Goal: Communication & Community: Answer question/provide support

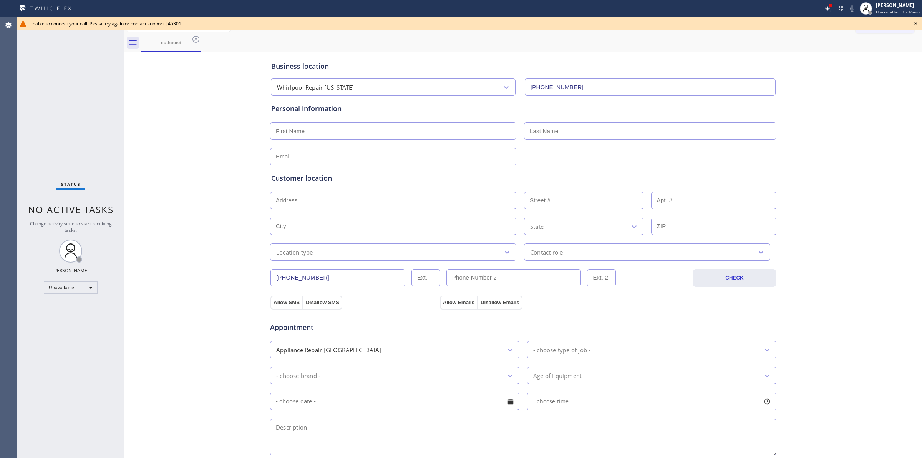
drag, startPoint x: 914, startPoint y: 23, endPoint x: 886, endPoint y: 23, distance: 28.4
click at [913, 23] on icon at bounding box center [915, 23] width 9 height 9
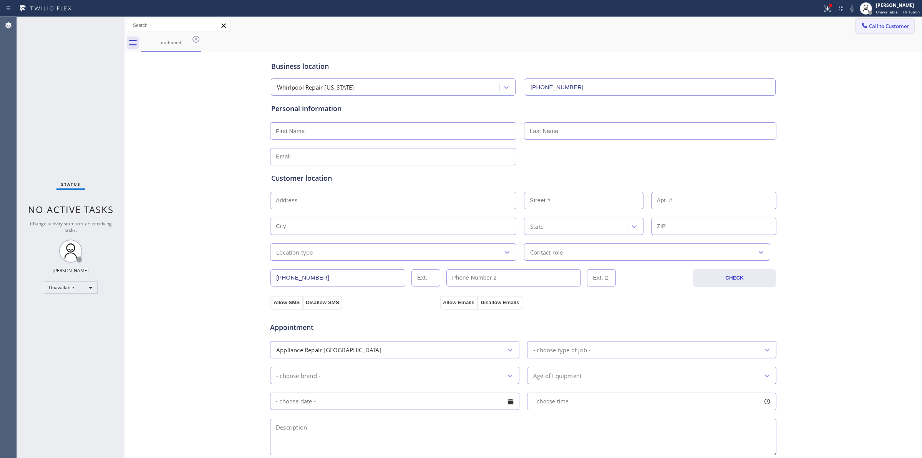
click at [881, 23] on span "Call to Customer" at bounding box center [889, 26] width 40 height 7
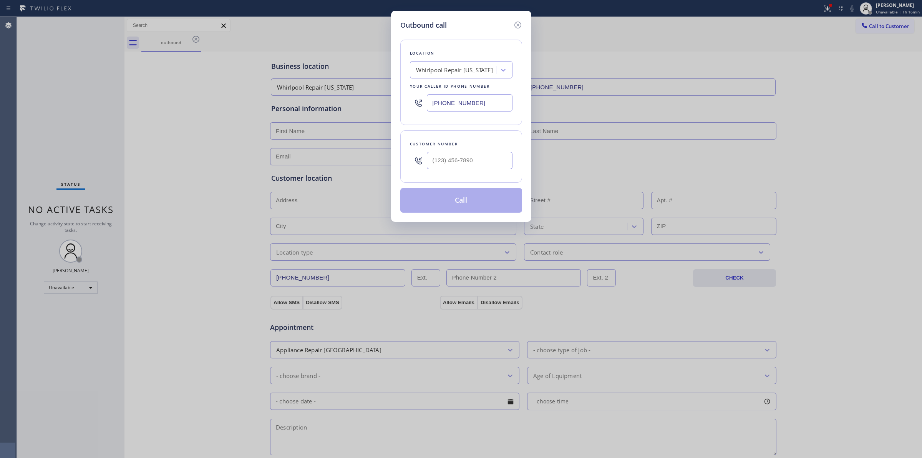
paste input "Smart Electrical Service"
type input "Smart Electrical Service"
click at [443, 87] on div "Smart Electrical Service" at bounding box center [461, 86] width 103 height 14
type input "[PHONE_NUMBER]"
click at [453, 97] on input "[PHONE_NUMBER]" at bounding box center [470, 102] width 86 height 17
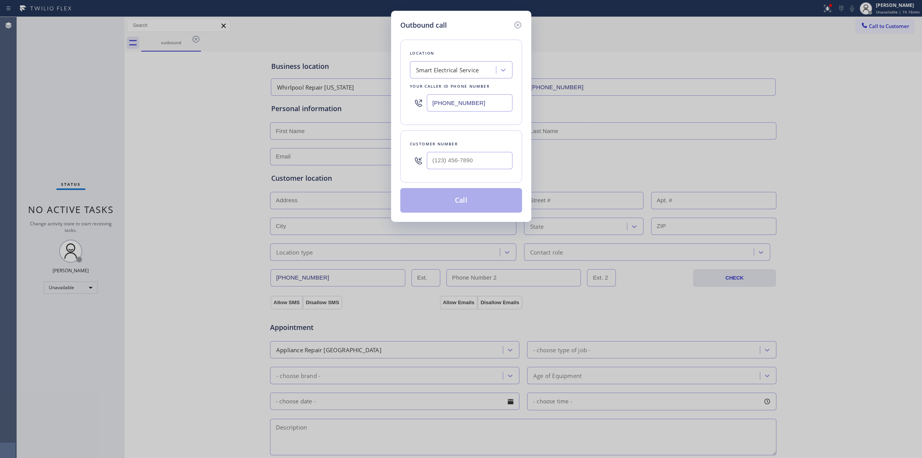
click at [453, 97] on input "[PHONE_NUMBER]" at bounding box center [470, 102] width 86 height 17
click at [516, 22] on icon at bounding box center [517, 24] width 9 height 9
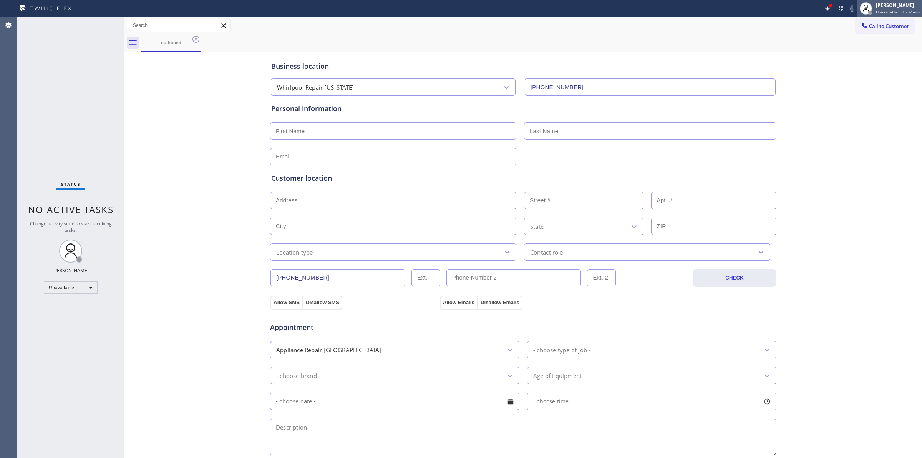
click at [900, 12] on span "Unavailable | 1h 24min" at bounding box center [898, 11] width 44 height 5
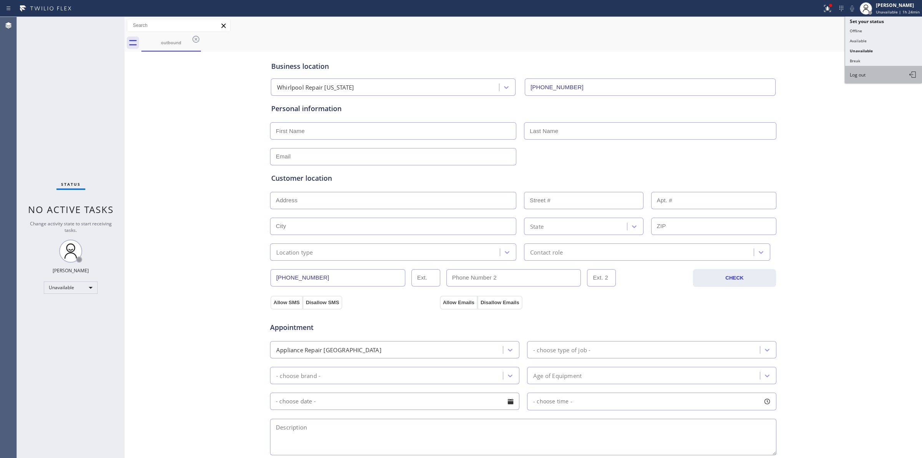
click at [870, 68] on button "Log out" at bounding box center [883, 74] width 77 height 17
